Goal: Use online tool/utility: Utilize a website feature to perform a specific function

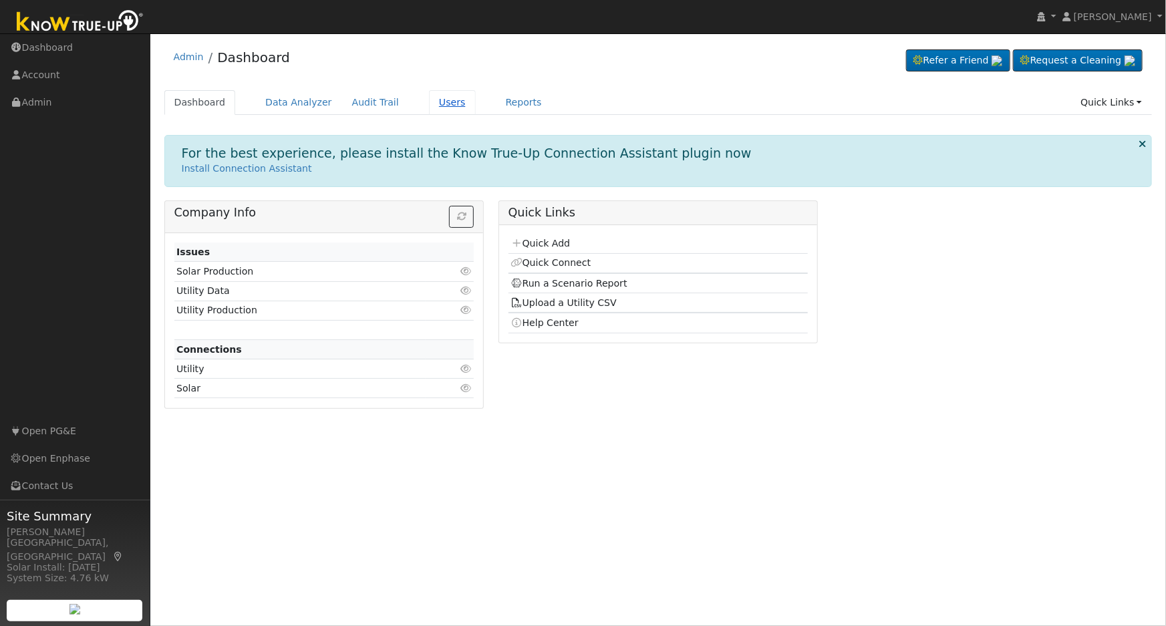
click at [439, 102] on link "Users" at bounding box center [452, 102] width 47 height 25
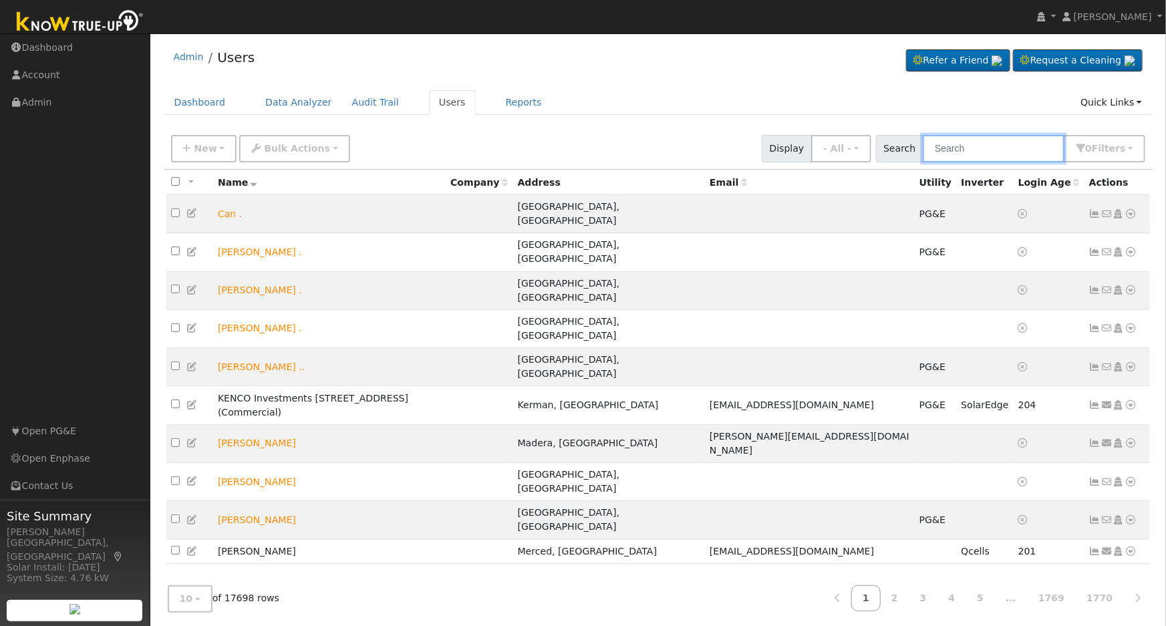
click at [1012, 137] on input "text" at bounding box center [994, 148] width 142 height 27
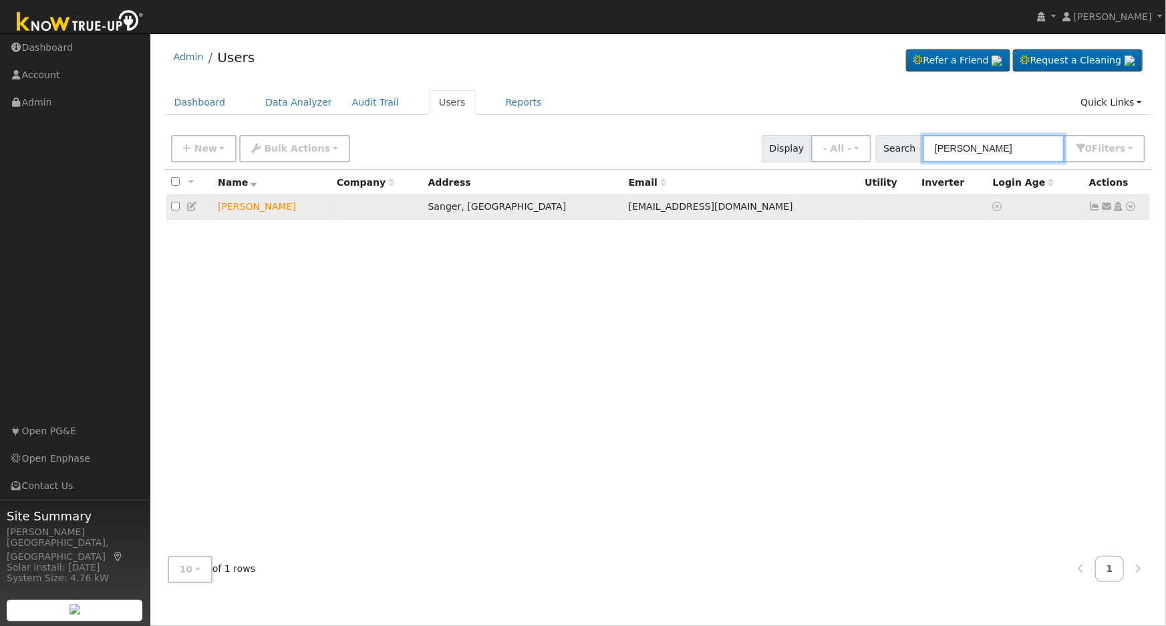
type input "[PERSON_NAME]"
click at [1131, 206] on icon at bounding box center [1131, 206] width 12 height 9
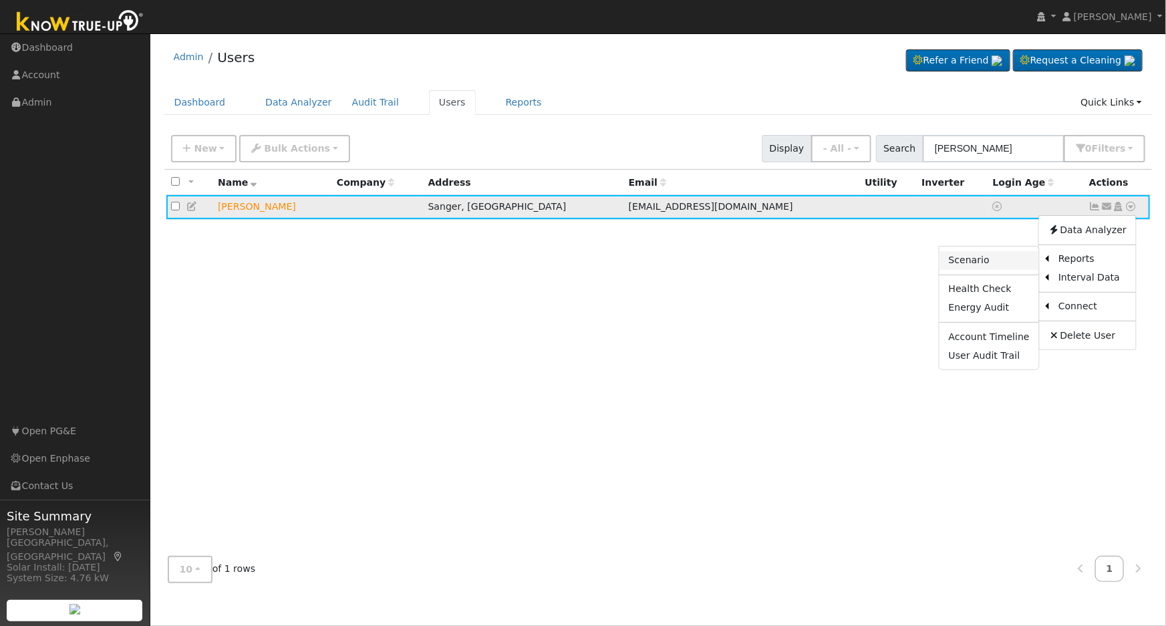
click at [1015, 259] on link "Scenario" at bounding box center [989, 260] width 100 height 19
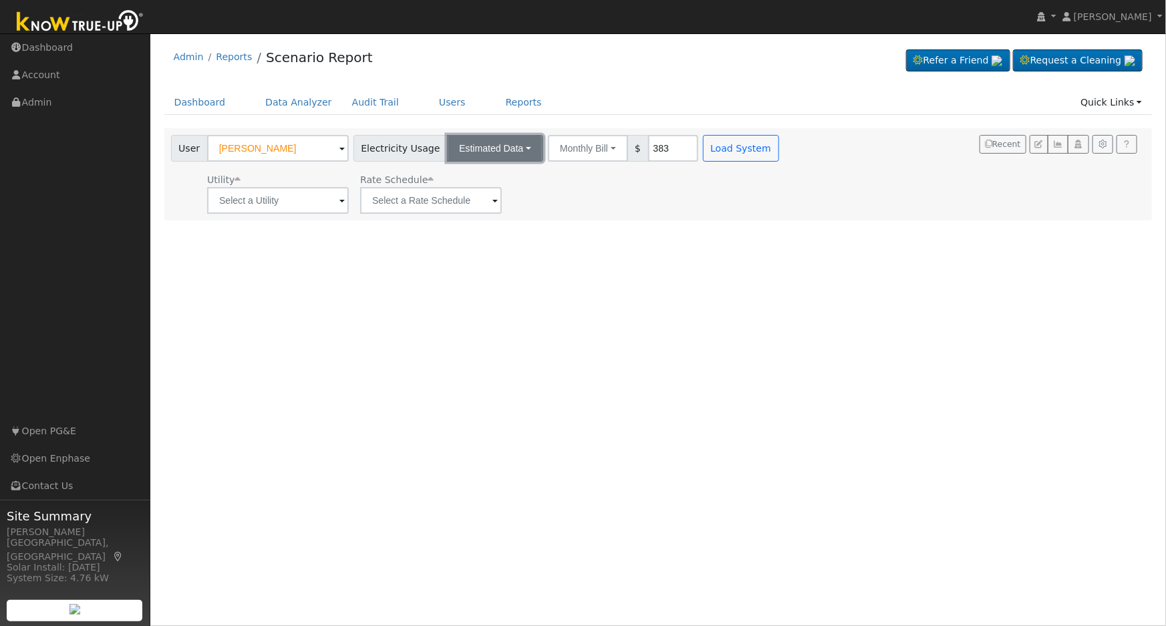
click at [494, 150] on button "Estimated Data" at bounding box center [495, 148] width 96 height 27
click at [495, 198] on link "Estimated Data" at bounding box center [495, 197] width 95 height 19
type input "8758"
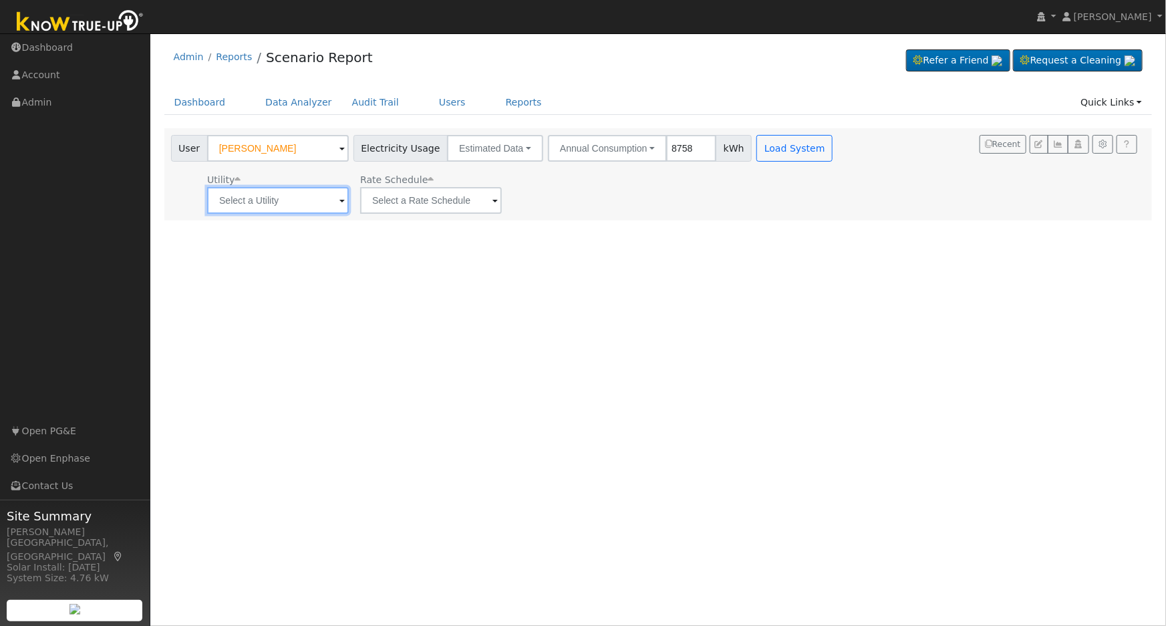
click at [309, 203] on input "text" at bounding box center [278, 200] width 142 height 27
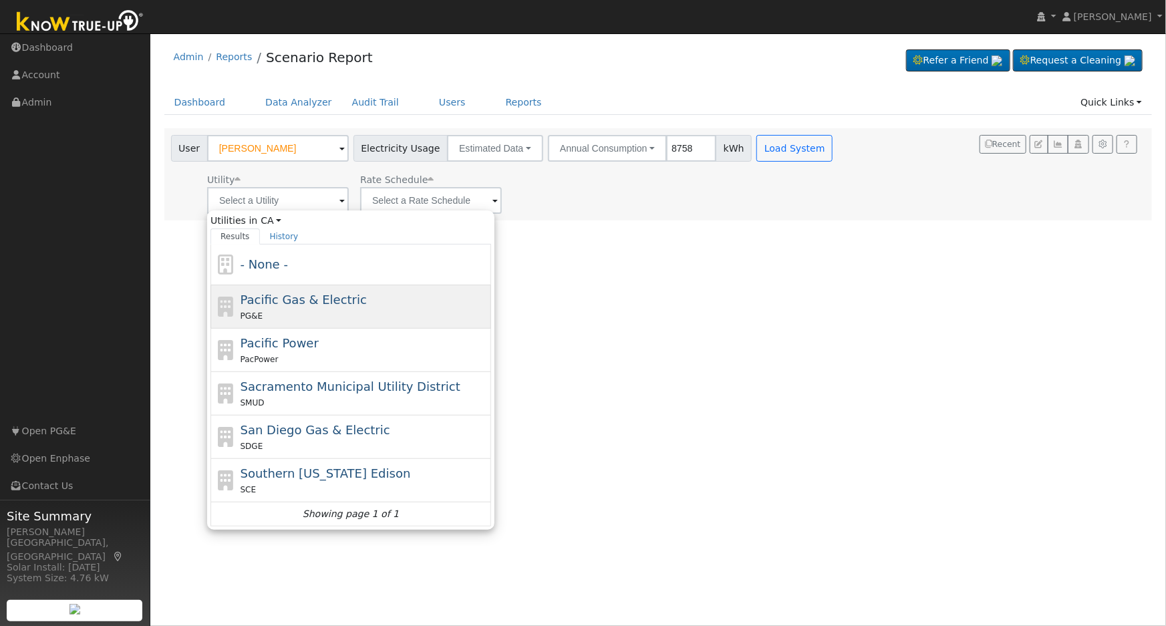
click at [304, 297] on span "Pacific Gas & Electric" at bounding box center [304, 300] width 126 height 14
type input "Pacific Gas & Electric"
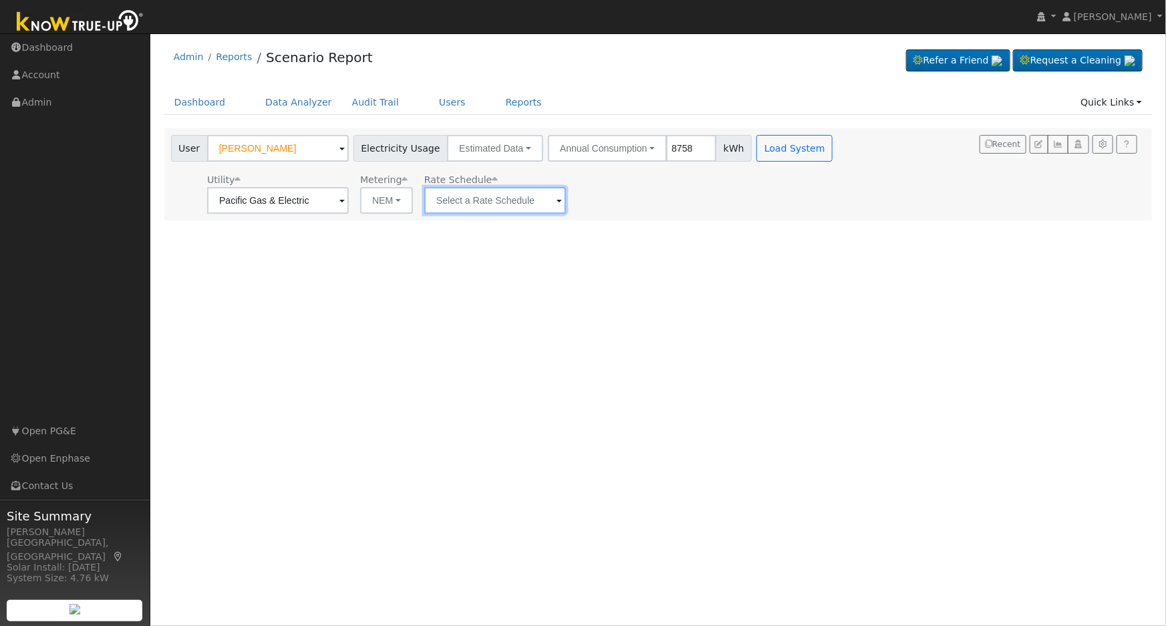
click at [349, 205] on input "text" at bounding box center [278, 200] width 142 height 27
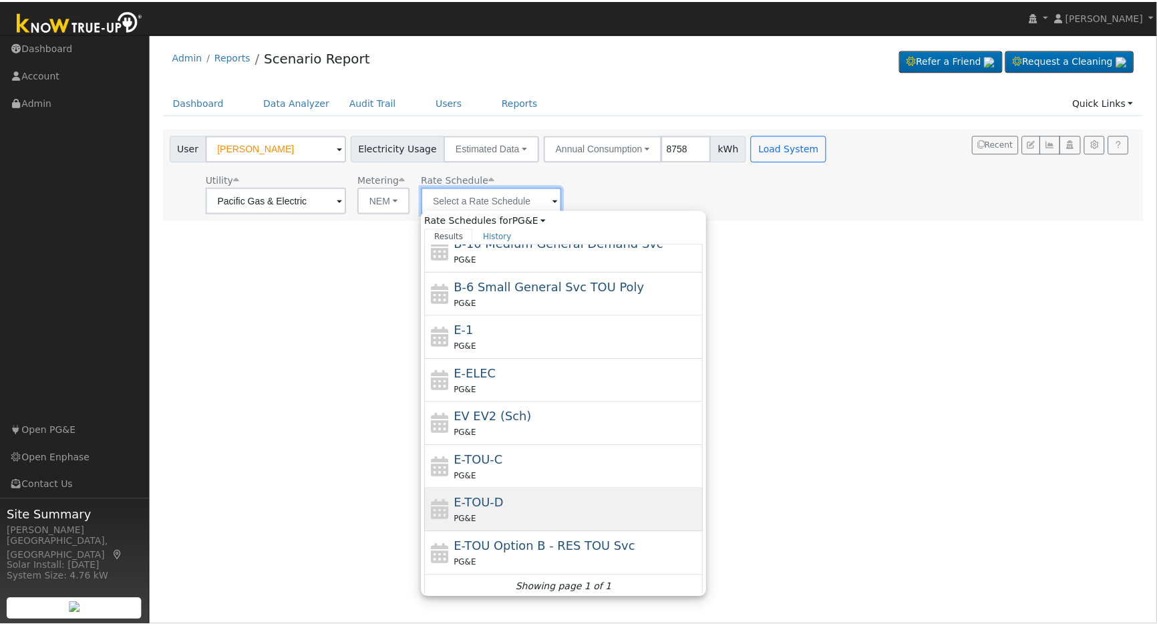
scroll to position [145, 0]
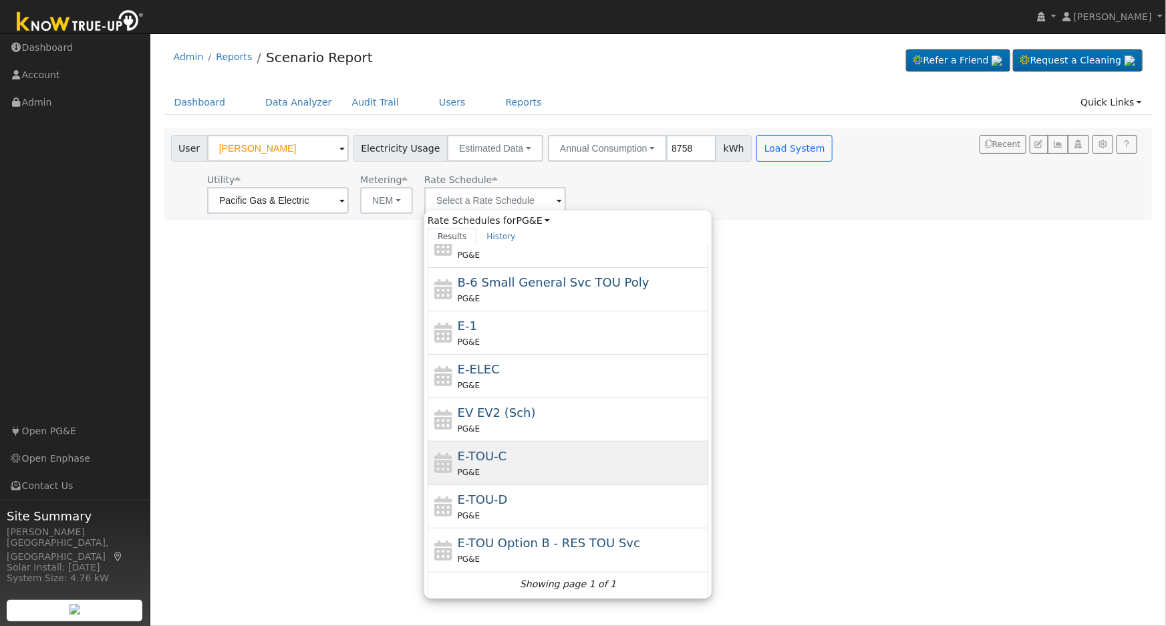
click at [527, 466] on div "PG&E" at bounding box center [582, 472] width 248 height 14
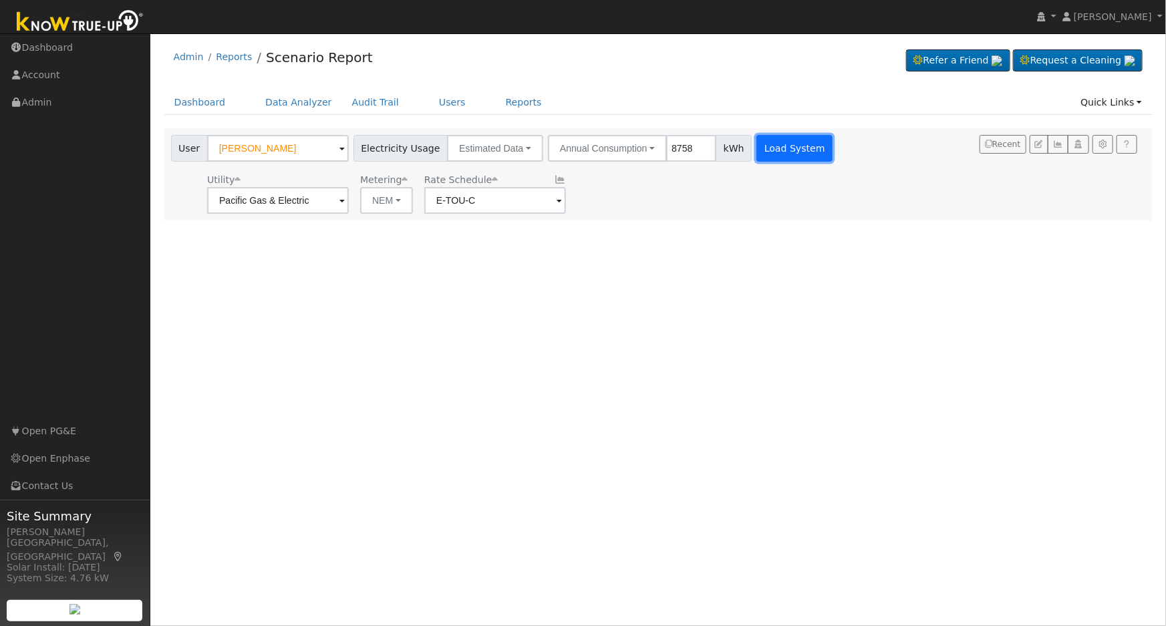
click at [781, 142] on button "Load System" at bounding box center [794, 148] width 76 height 27
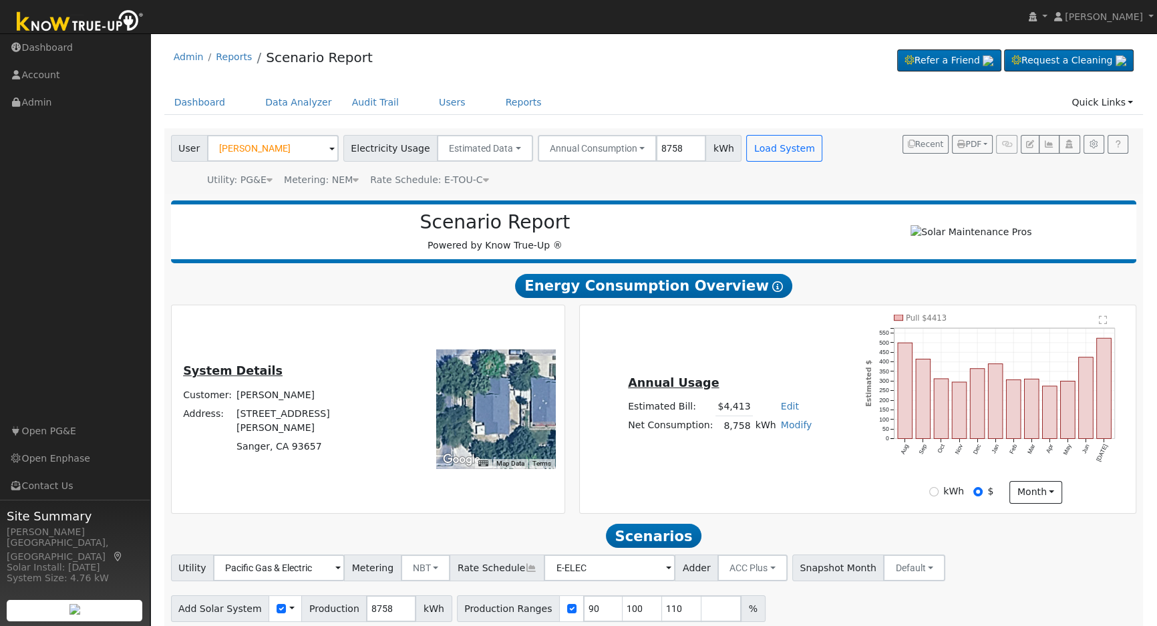
click at [430, 182] on span "Rate Schedule: E-TOU-C" at bounding box center [429, 179] width 118 height 11
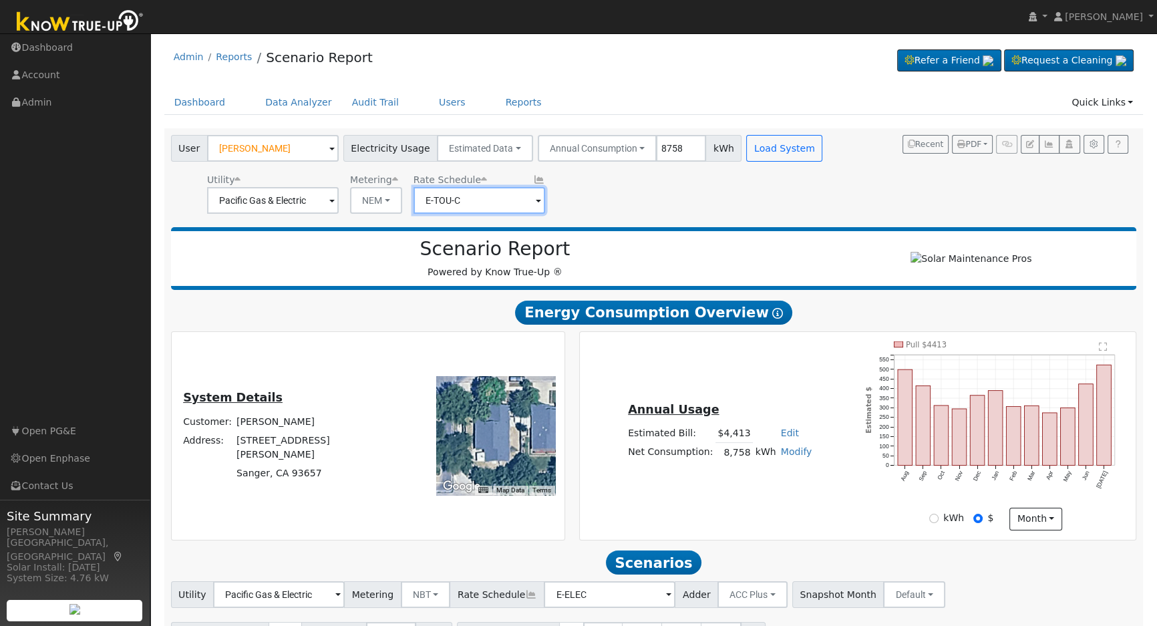
click at [339, 198] on input "E-TOU-C" at bounding box center [273, 200] width 132 height 27
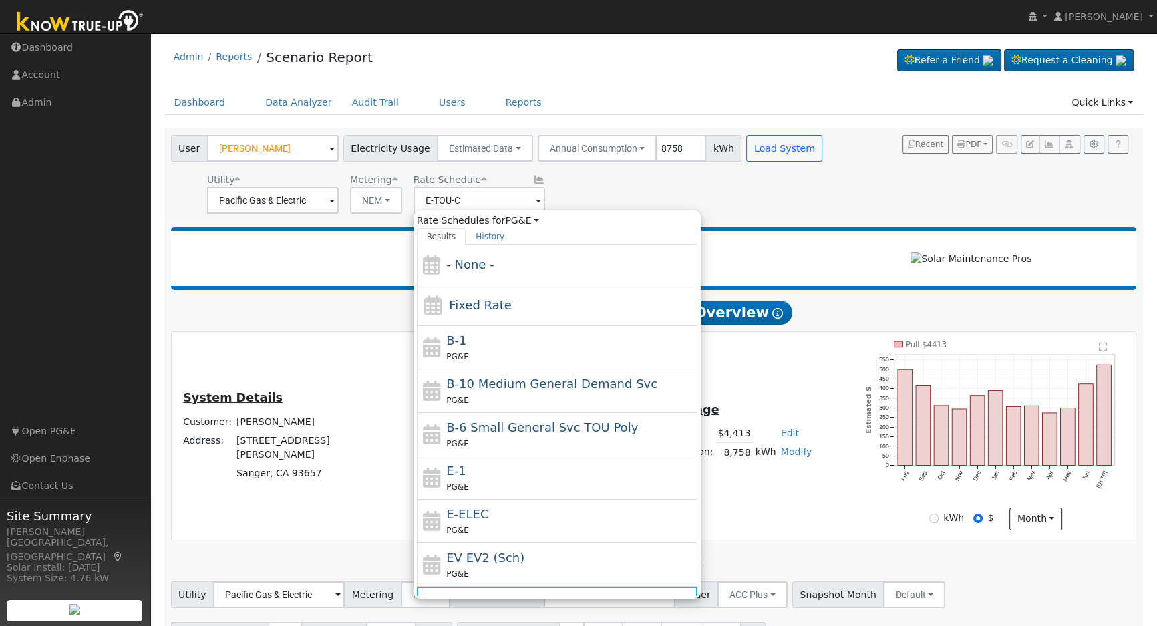
click at [501, 210] on div "Rate Schedules for PG&E All Utilities Results History - None - Fixed Rate B-1 P…" at bounding box center [557, 404] width 287 height 388
click at [484, 484] on div "PG&E" at bounding box center [570, 487] width 248 height 14
type input "E-1"
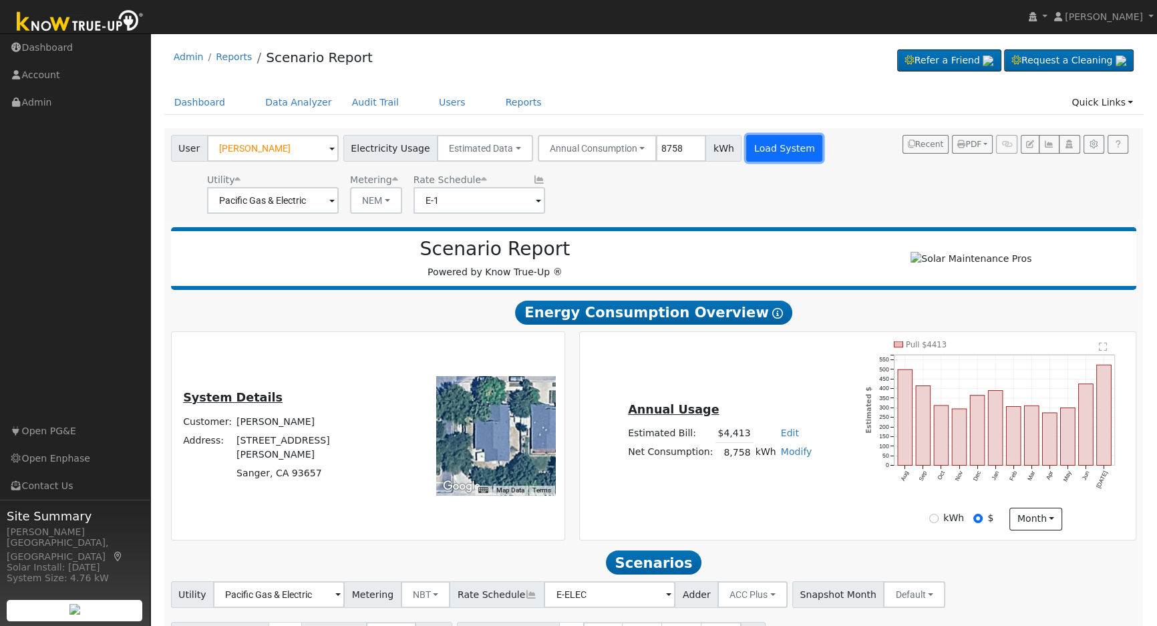
click at [765, 152] on button "Load System" at bounding box center [784, 148] width 76 height 27
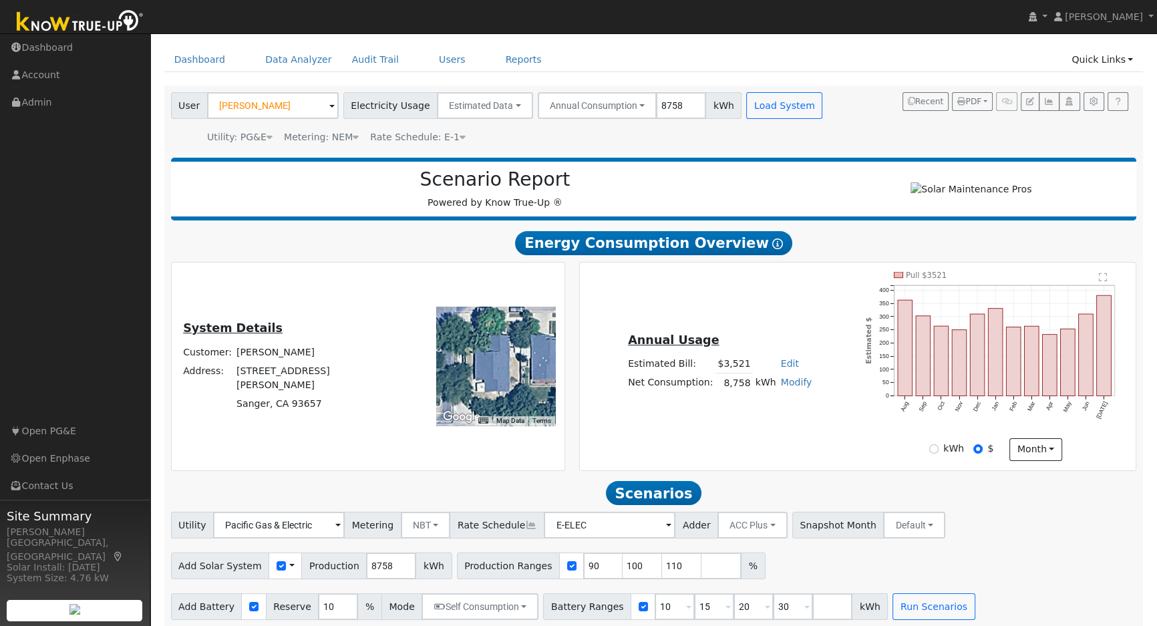
scroll to position [55, 0]
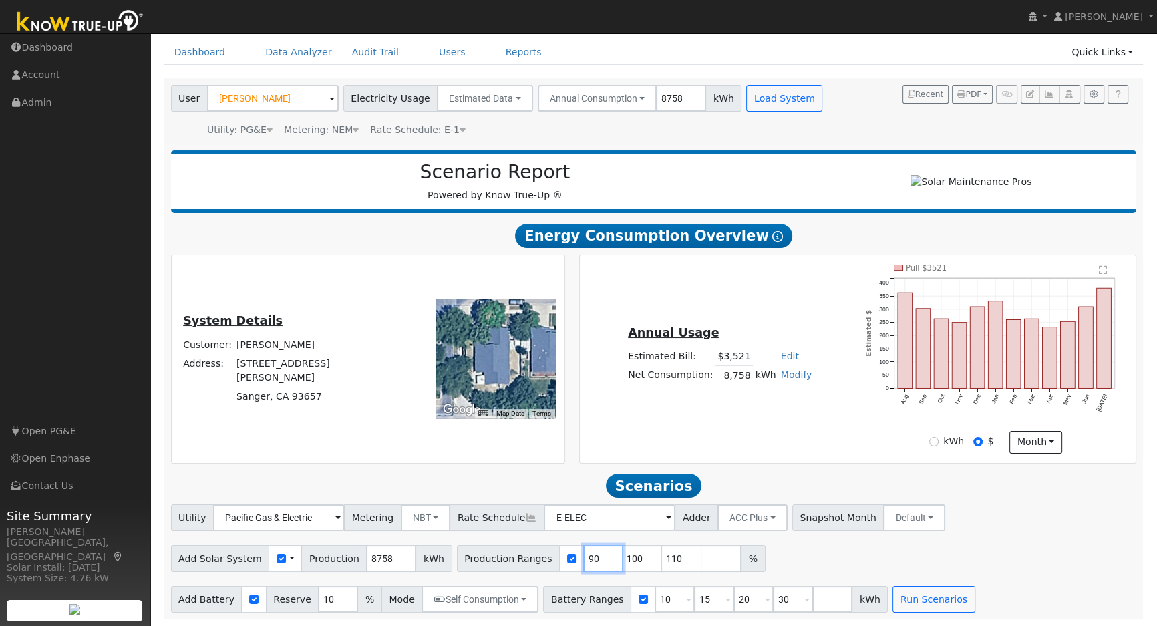
click at [583, 564] on input "90" at bounding box center [603, 558] width 40 height 27
type input "100"
type input "110"
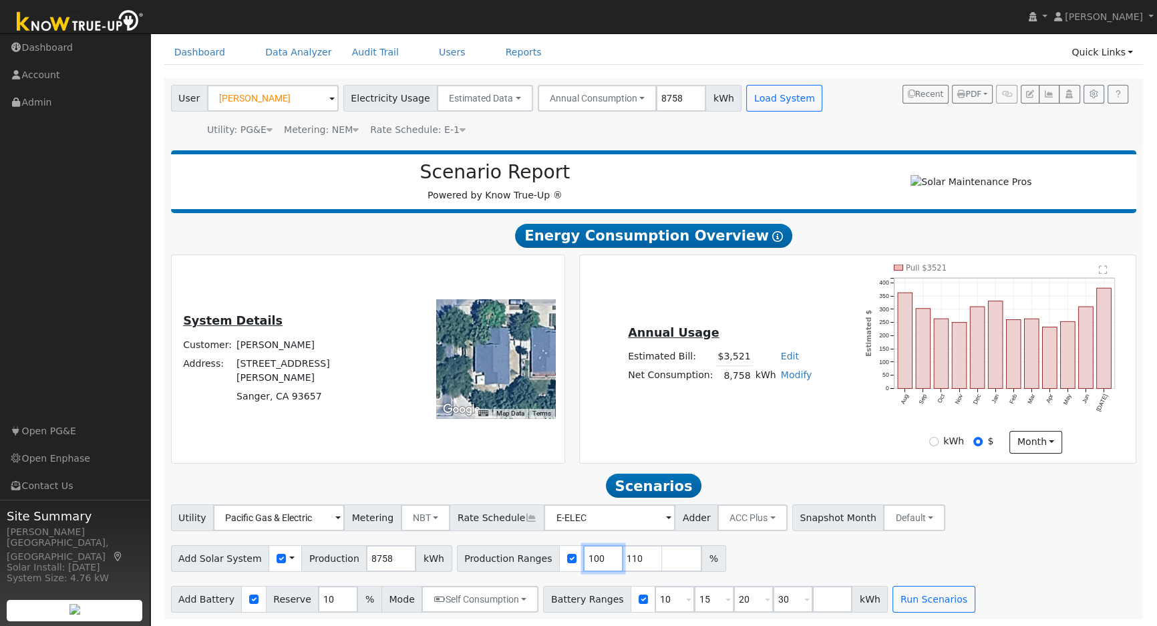
type input "110"
click at [583, 564] on input "110" at bounding box center [603, 558] width 40 height 27
type input "11"
click at [583, 564] on input "11" at bounding box center [603, 558] width 40 height 27
click at [583, 564] on input "number" at bounding box center [603, 558] width 40 height 27
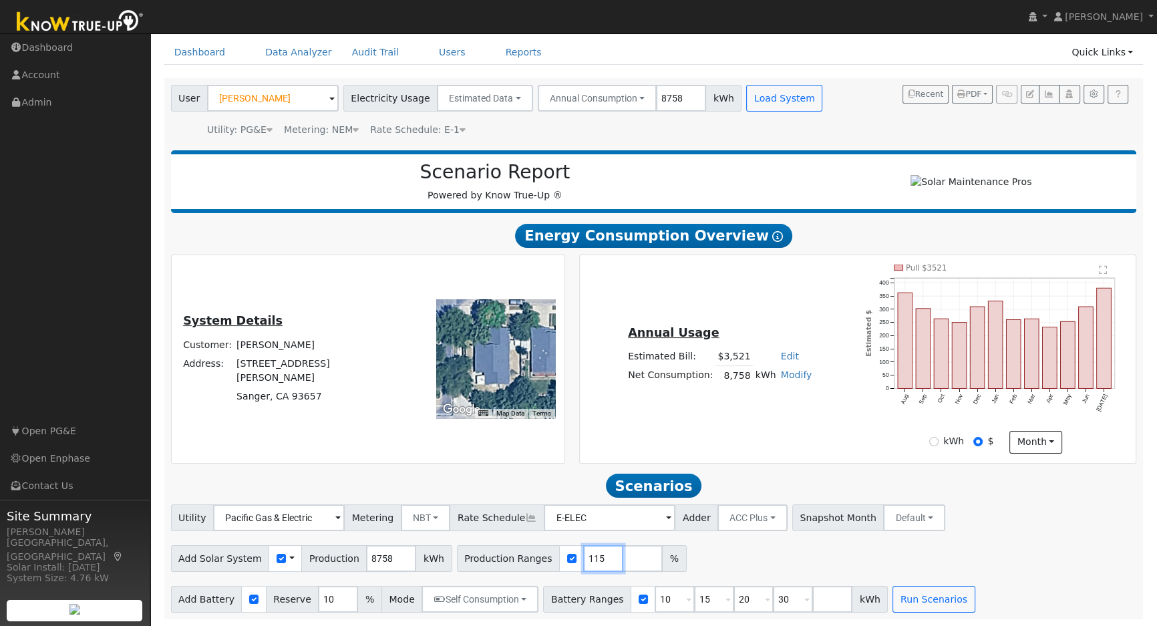
type input "115"
click at [655, 597] on input "10" at bounding box center [675, 599] width 40 height 27
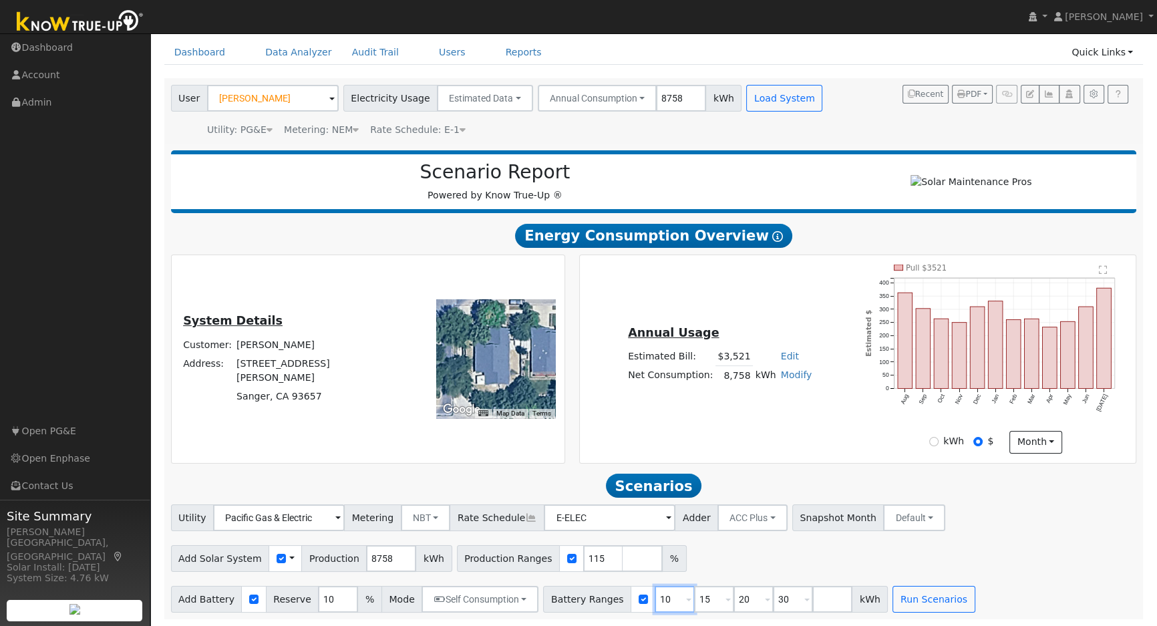
type input "15"
type input "20"
type input "30"
click at [655, 597] on input "15" at bounding box center [675, 599] width 40 height 27
type input "20"
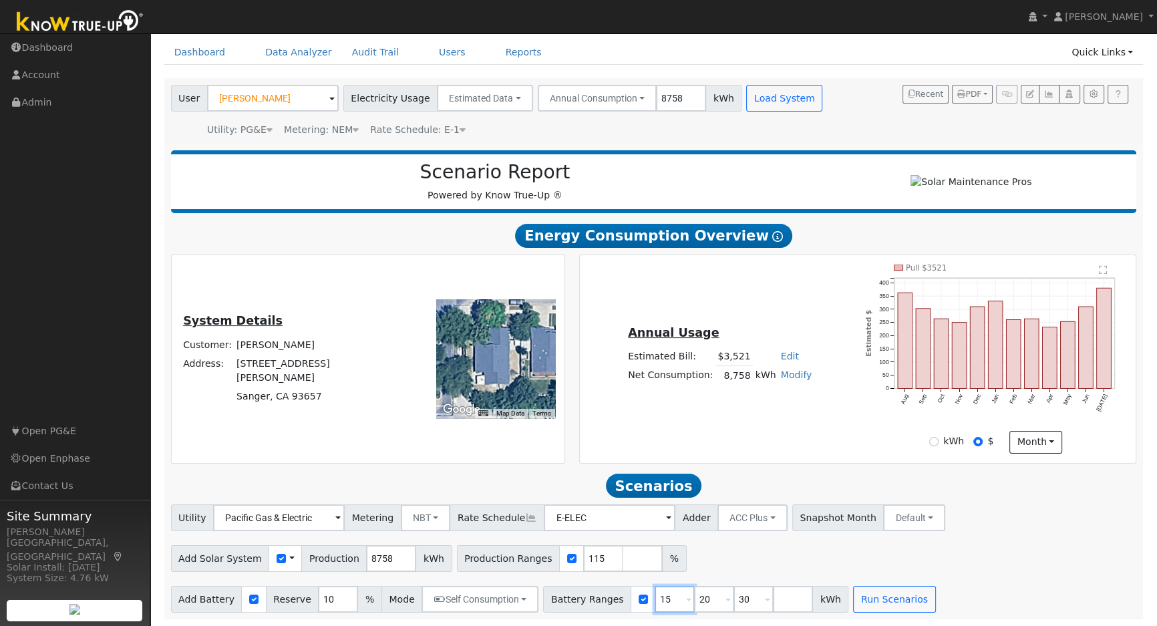
type input "30"
click at [655, 597] on input "20" at bounding box center [675, 599] width 40 height 27
type input "30"
click at [655, 597] on input "30" at bounding box center [675, 599] width 40 height 27
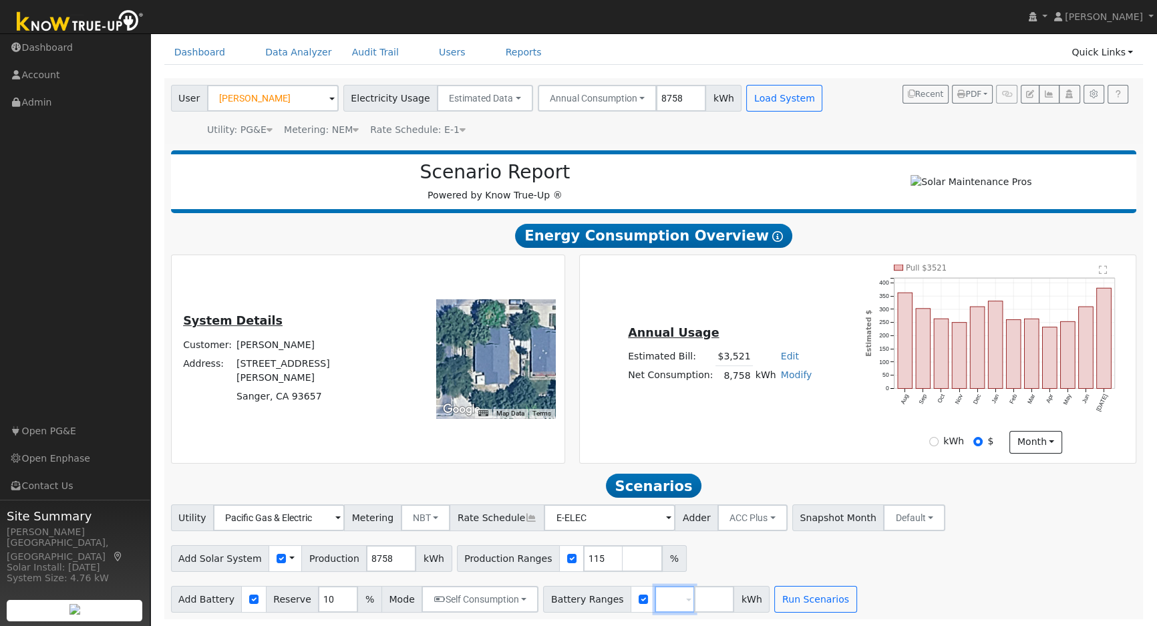
click at [655, 597] on input "number" at bounding box center [675, 599] width 40 height 27
type input "13.5"
click at [318, 593] on input "10" at bounding box center [338, 599] width 40 height 27
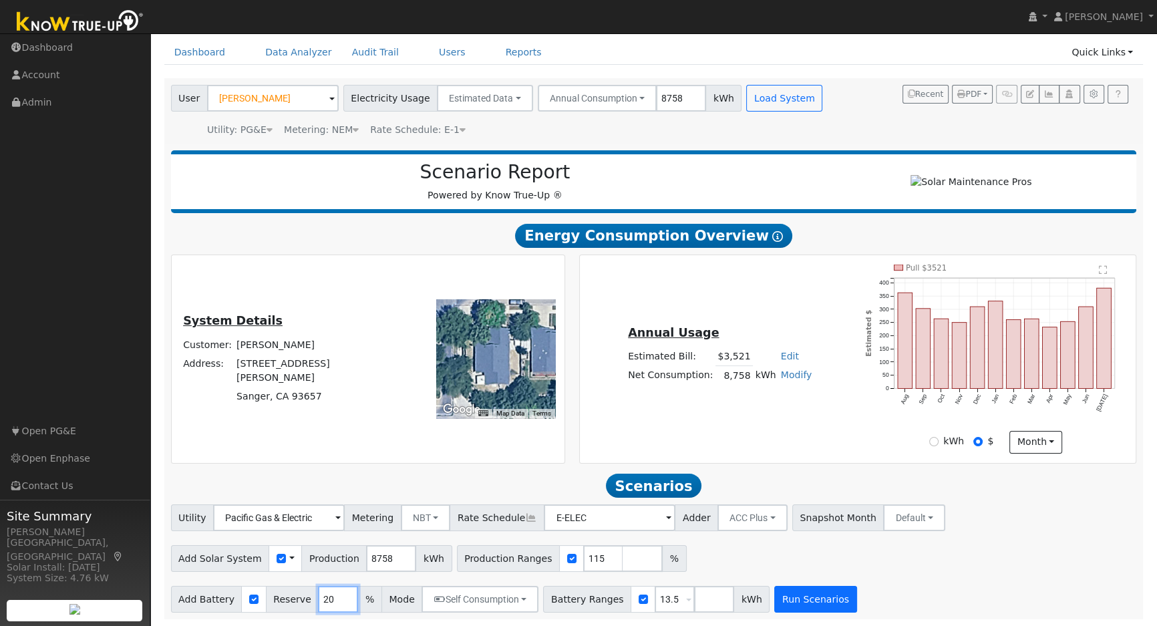
type input "20"
click at [782, 606] on button "Run Scenarios" at bounding box center [815, 599] width 82 height 27
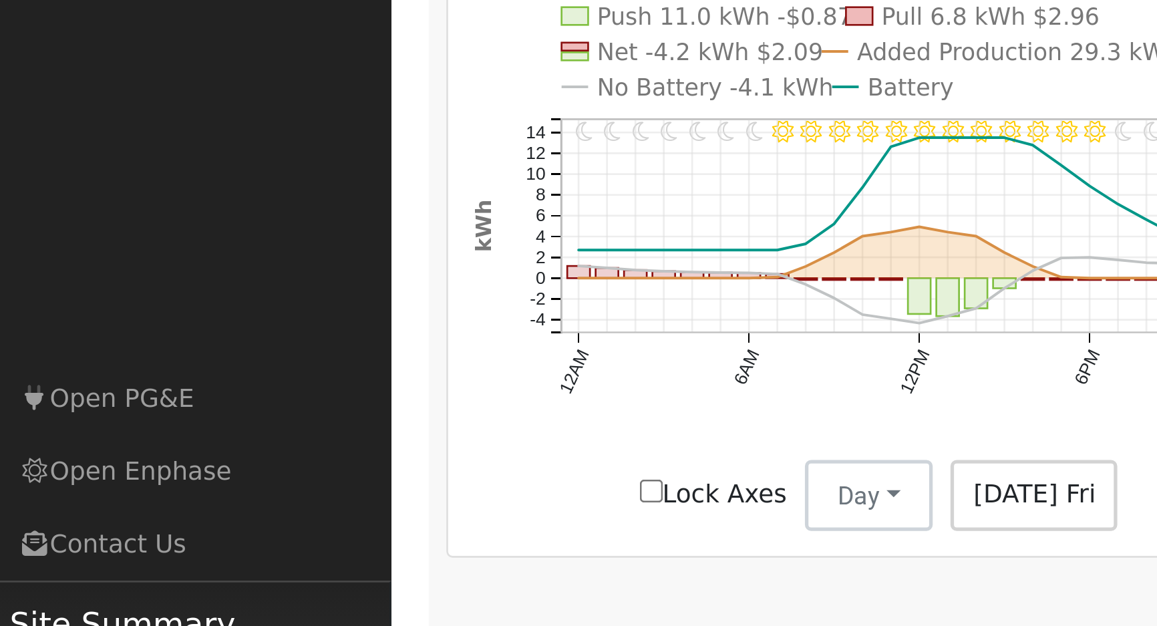
scroll to position [531, 0]
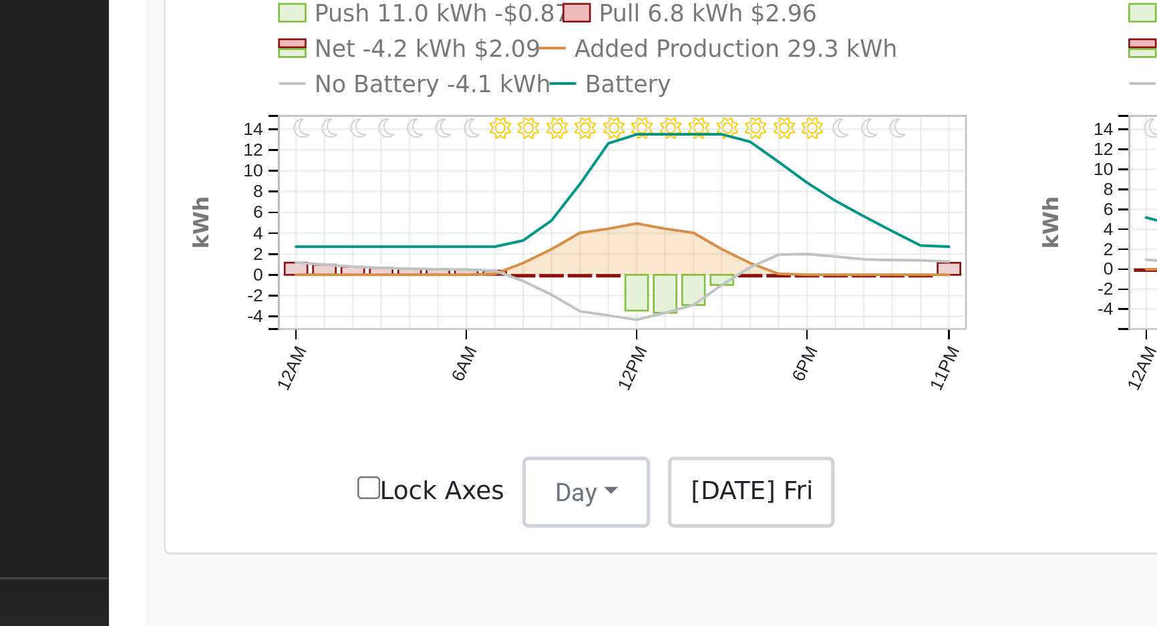
click at [235, 319] on text "No Battery -4.1 kWh" at bounding box center [272, 314] width 89 height 10
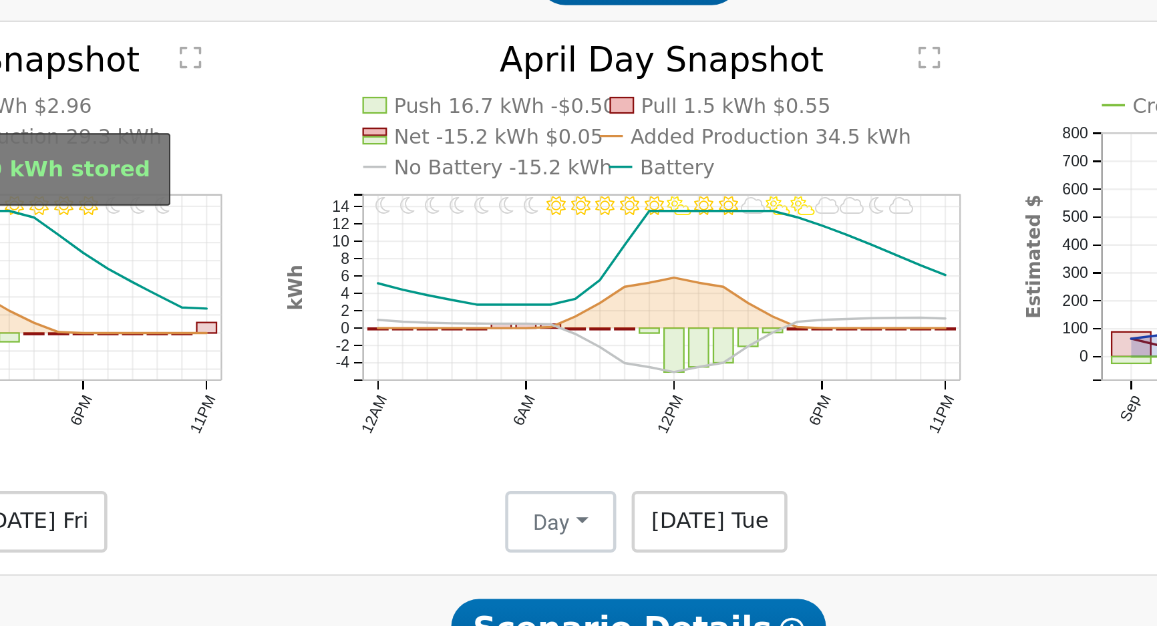
click at [581, 319] on text "No Battery -15.2 kWh" at bounding box center [595, 314] width 95 height 10
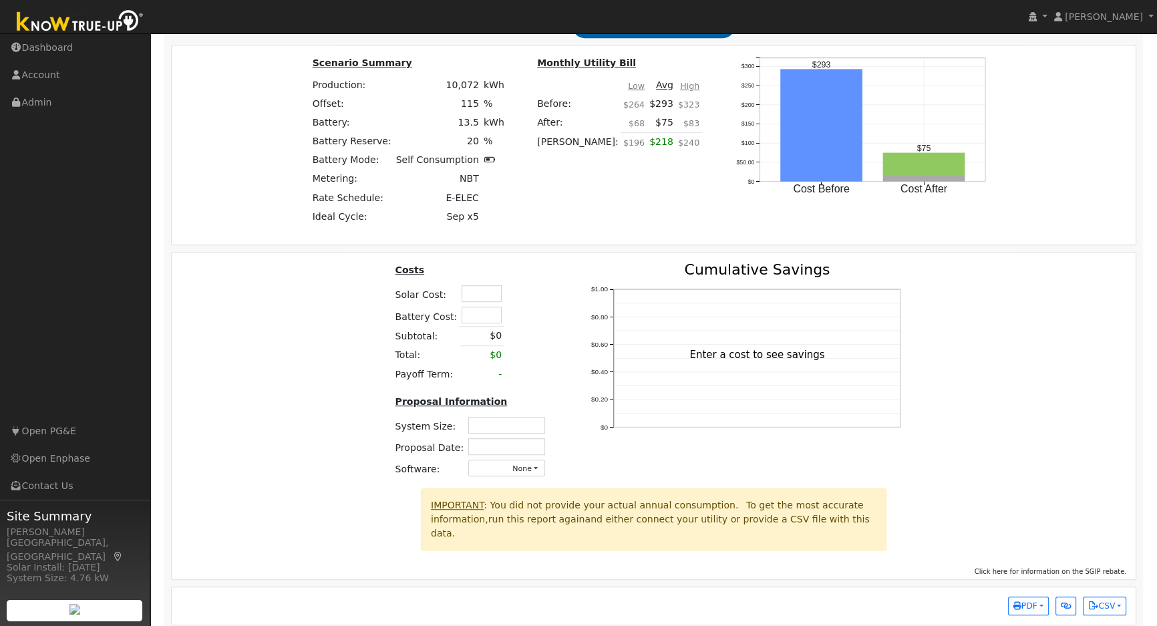
scroll to position [1020, 0]
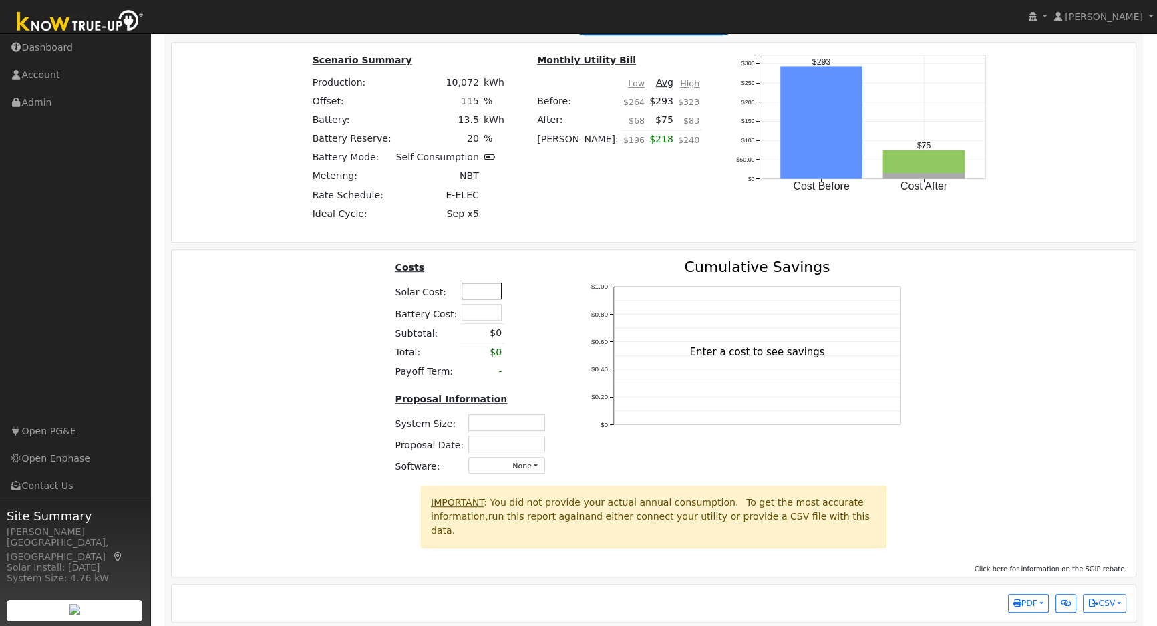
click at [482, 293] on input "text" at bounding box center [482, 291] width 40 height 17
type input "$42,500"
click at [358, 353] on div "Costs Solar Cost: $42,500 Battery Cost: Subtotal: $0 Total: $0 Payoff Term: - P…" at bounding box center [654, 373] width 974 height 226
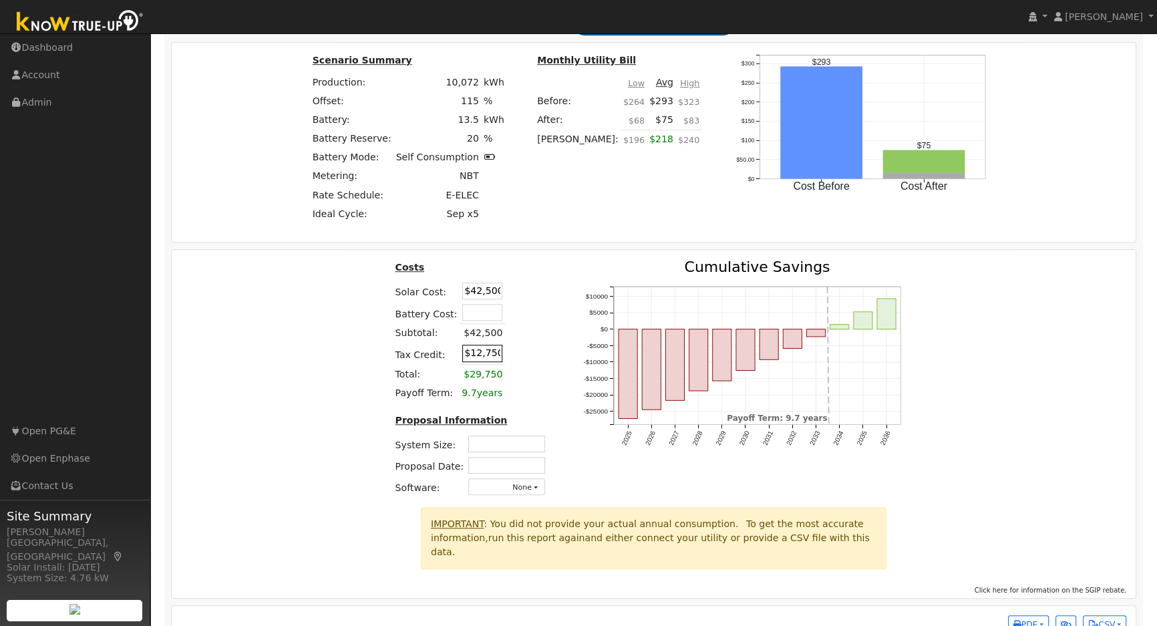
click at [478, 359] on input "$12,750" at bounding box center [482, 353] width 40 height 17
type input "$14,750"
click at [354, 366] on div "Costs Solar Cost: $42,500 Battery Cost: Subtotal: $42,500 Tax Credit: $14,750 T…" at bounding box center [654, 383] width 974 height 247
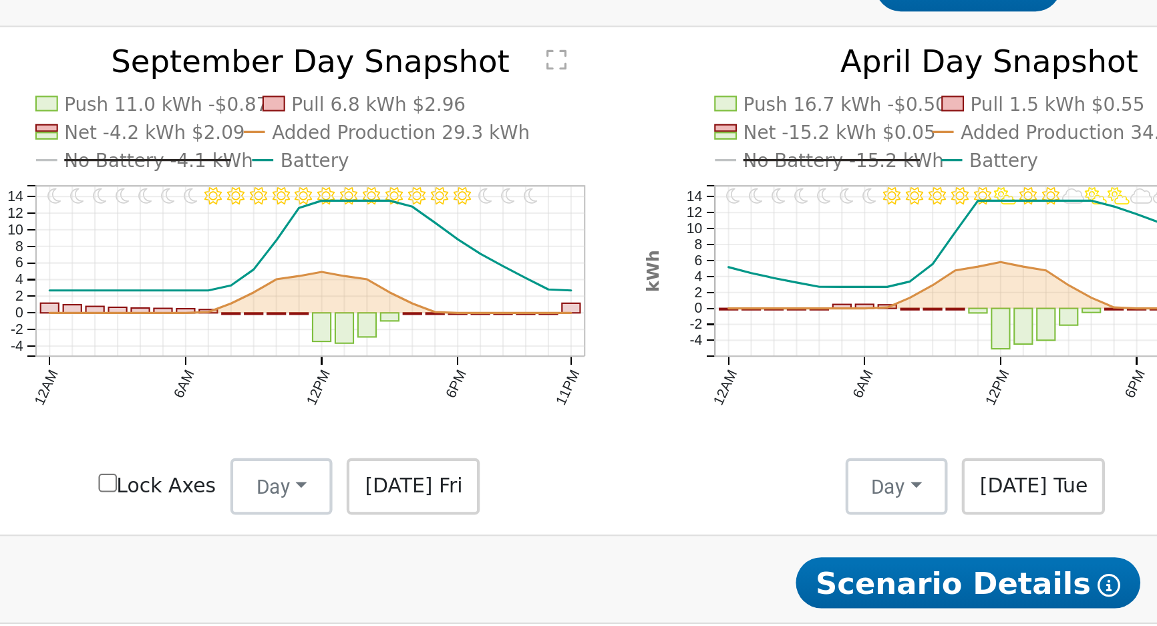
scroll to position [547, 0]
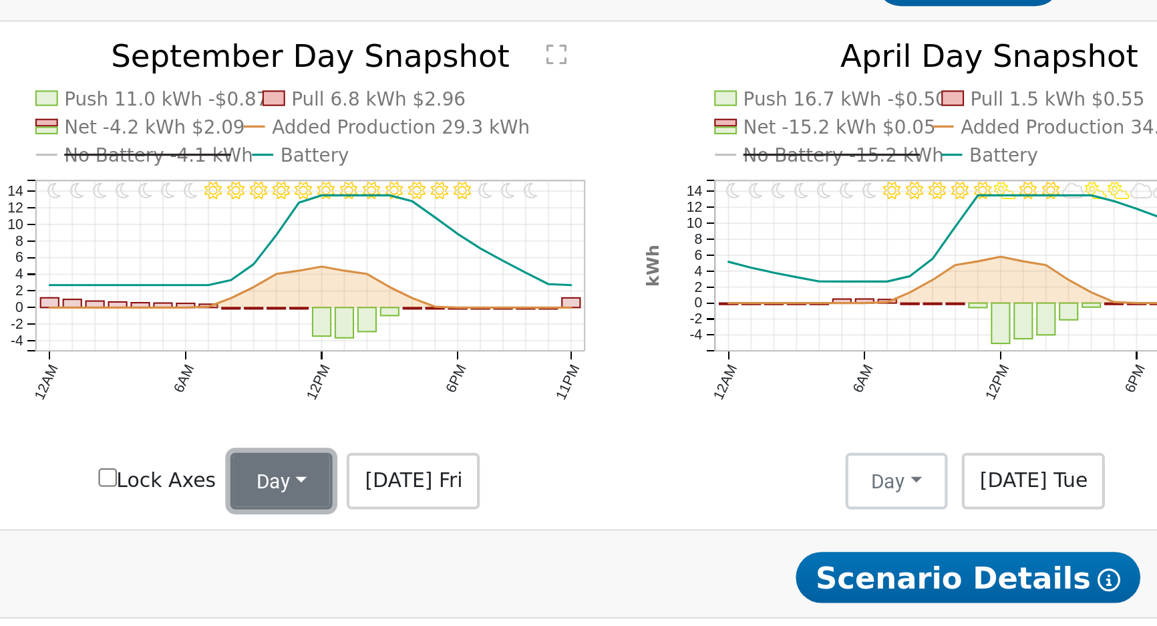
click at [337, 460] on button "Day" at bounding box center [330, 450] width 48 height 27
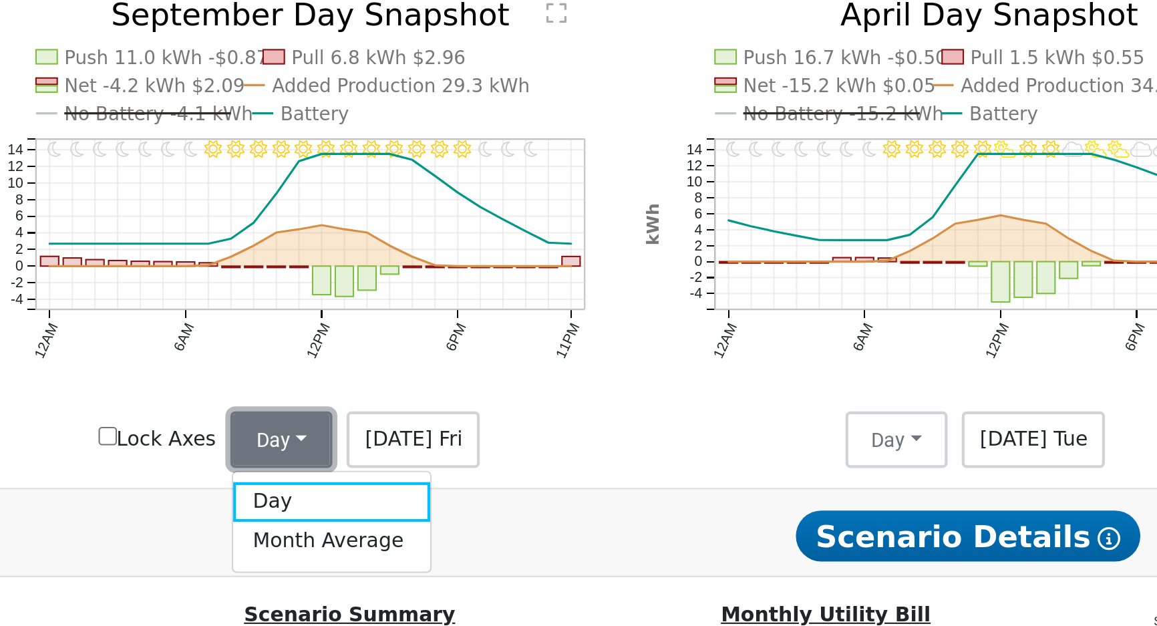
scroll to position [548, 0]
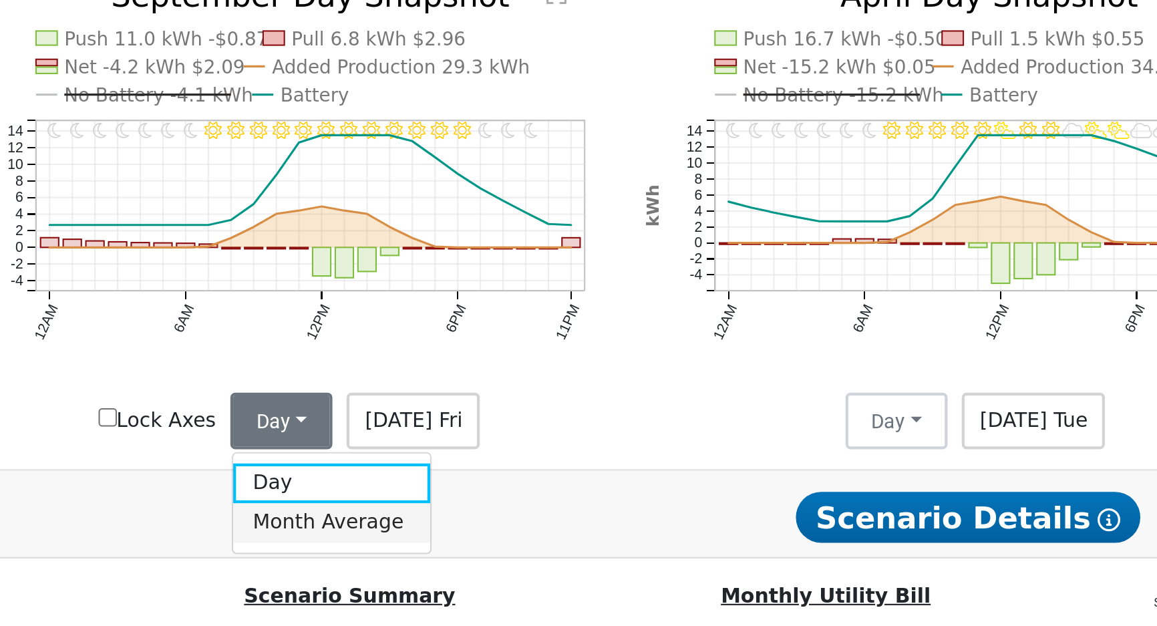
click at [369, 499] on link "Month Average" at bounding box center [353, 498] width 93 height 19
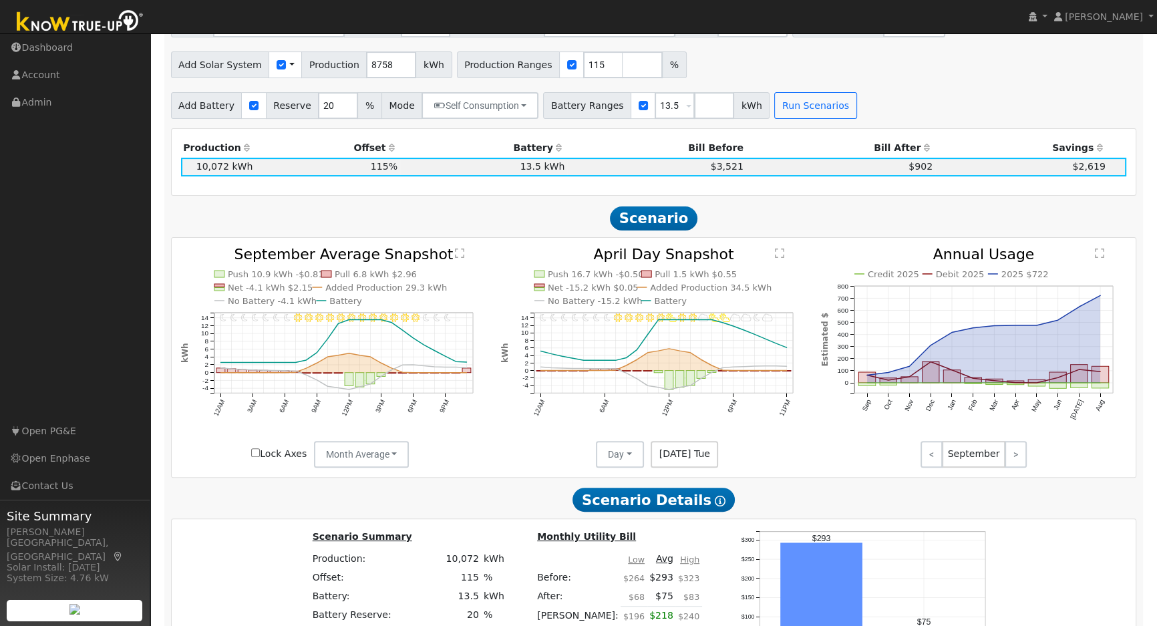
scroll to position [529, 0]
